Goal: Information Seeking & Learning: Check status

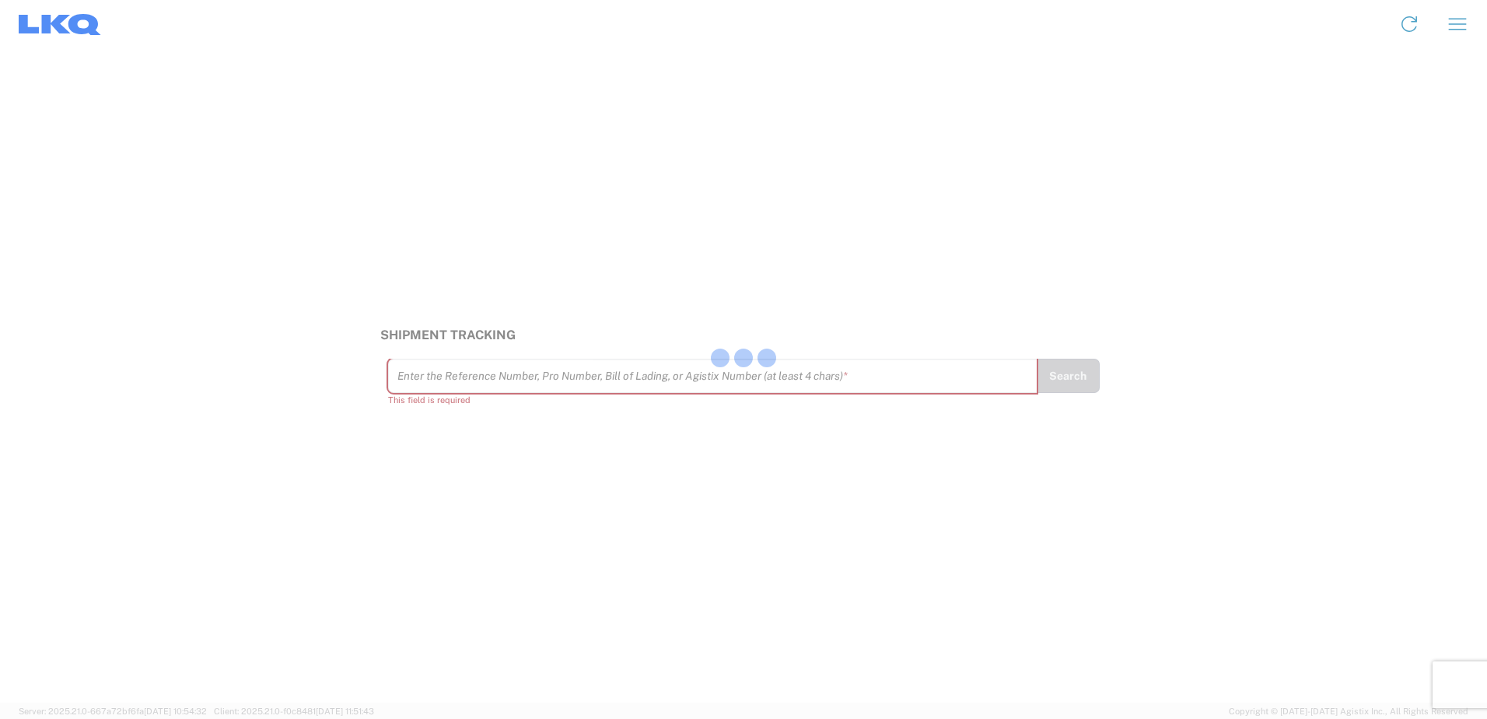
click at [506, 387] on div at bounding box center [743, 359] width 1487 height 719
drag, startPoint x: 506, startPoint y: 388, endPoint x: 492, endPoint y: 283, distance: 106.0
click at [492, 283] on div "Shipment Tracking Enter the Reference Number, Pro Number, Bill of Lading, or Ag…" at bounding box center [743, 375] width 1487 height 654
click at [451, 382] on input "text" at bounding box center [713, 376] width 631 height 27
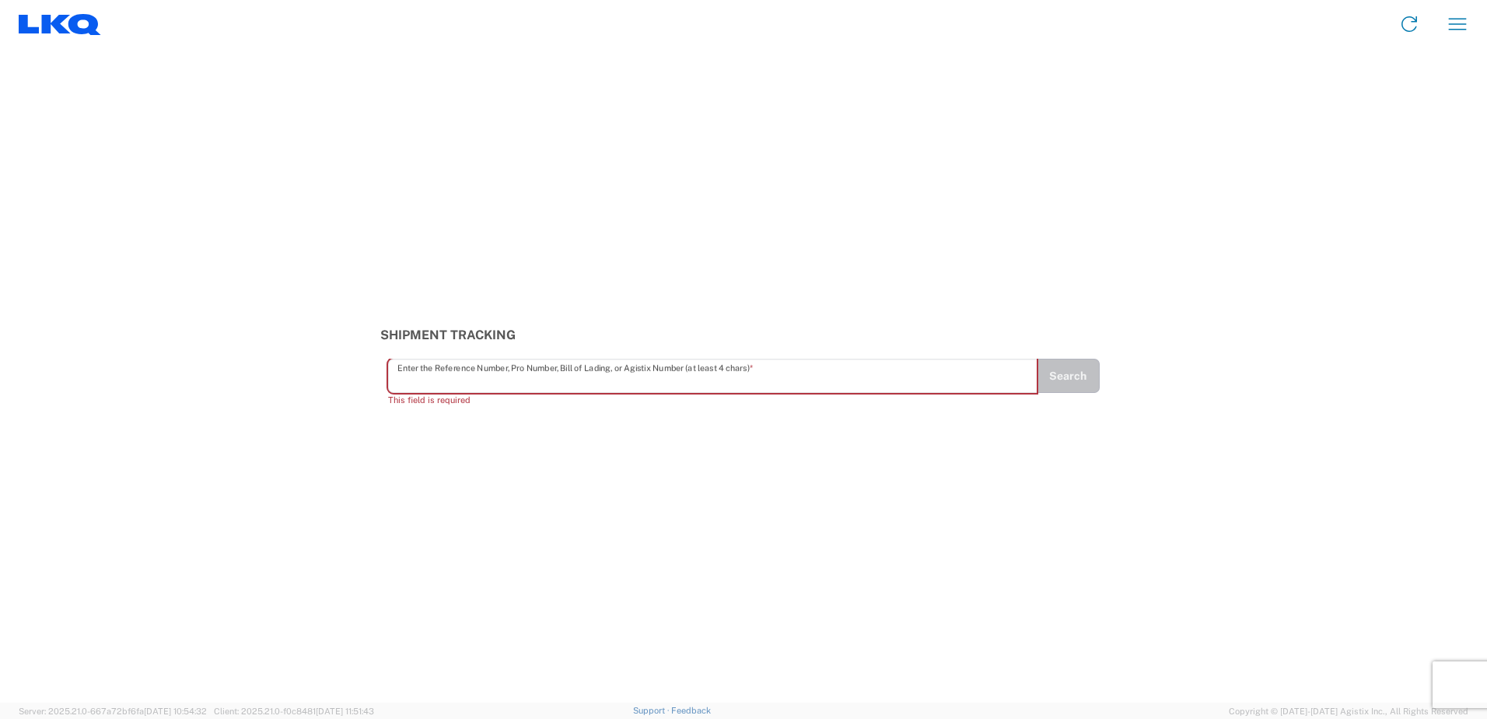
paste input "56743513"
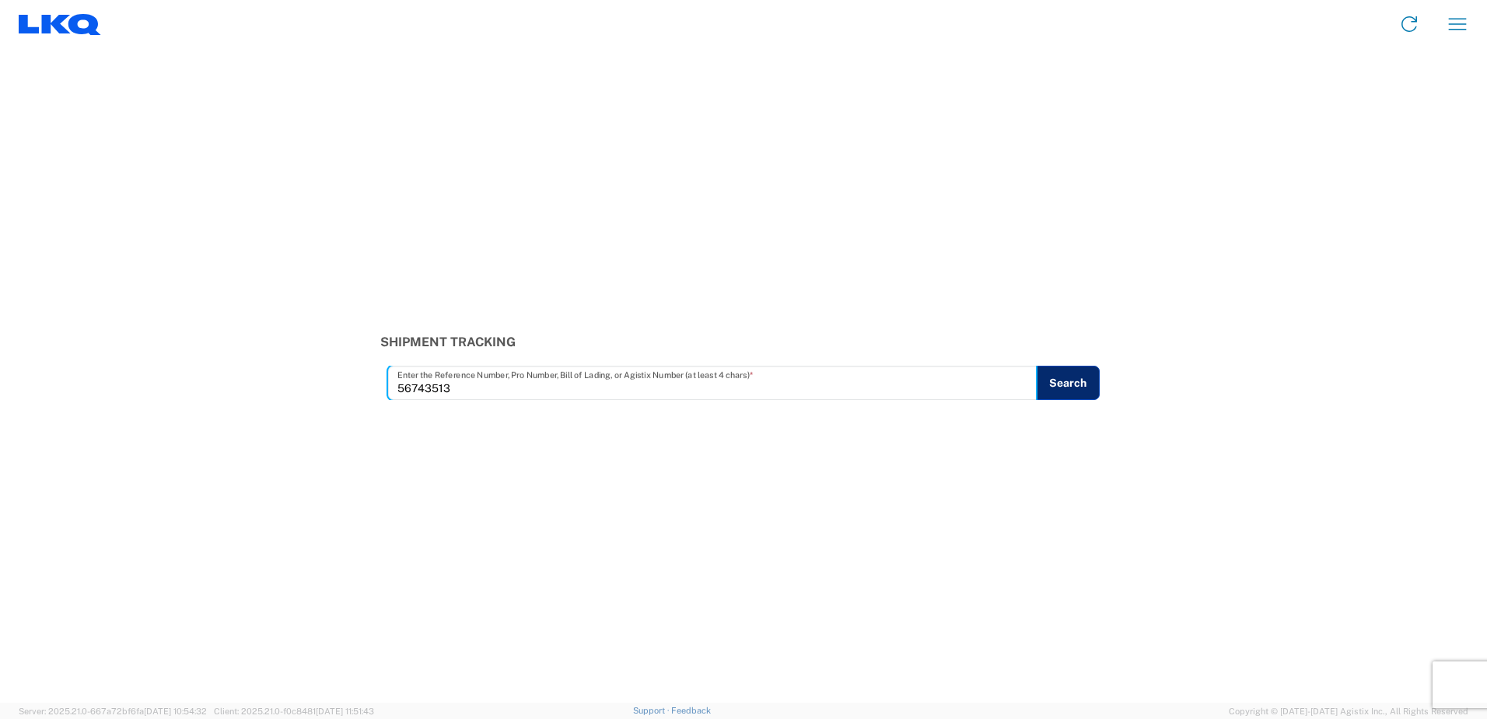
type input "56743513"
click at [1058, 387] on button "Search" at bounding box center [1068, 383] width 63 height 34
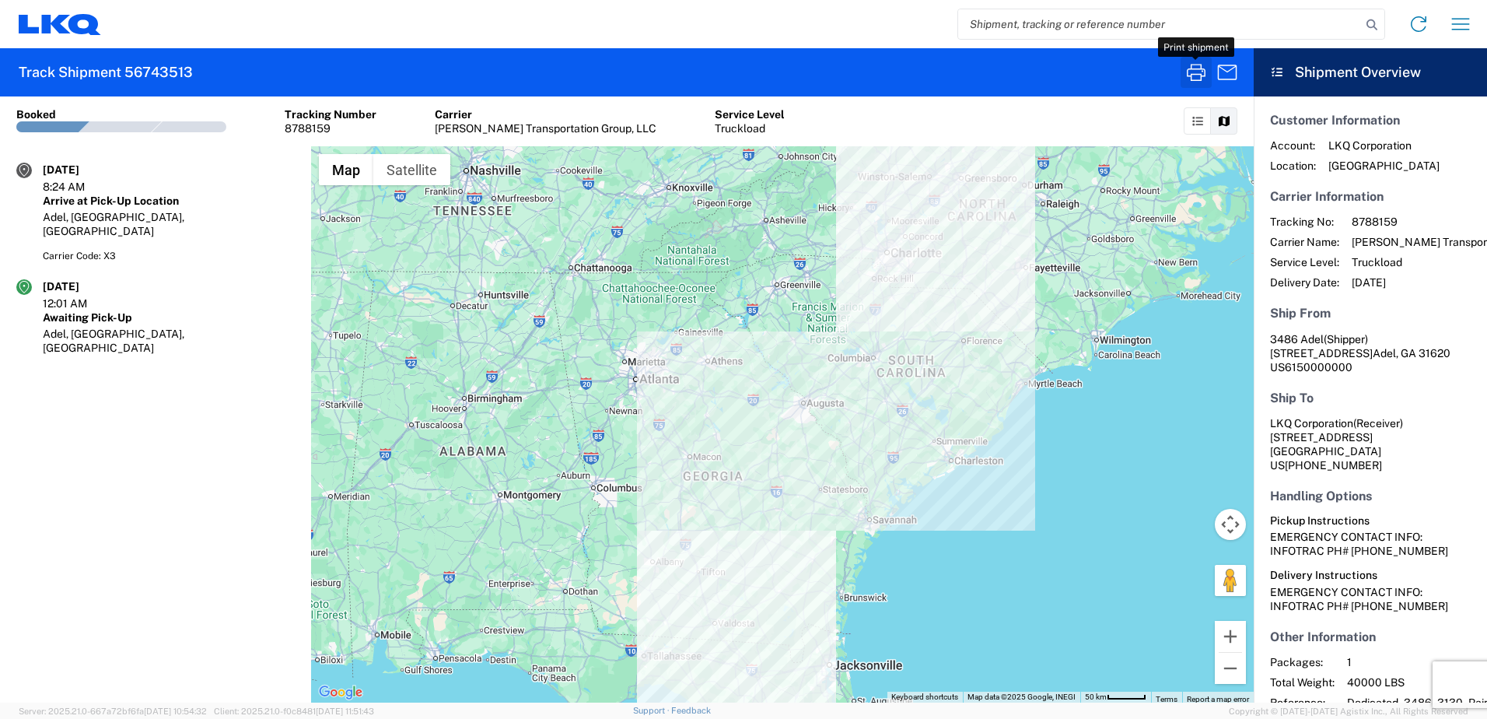
click at [1200, 75] on icon "button" at bounding box center [1196, 72] width 19 height 17
